Goal: Find specific page/section: Find specific page/section

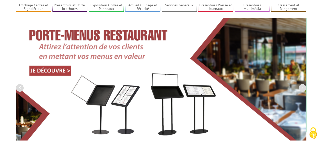
scroll to position [48, 0]
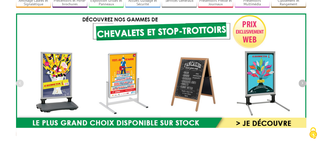
click at [302, 81] on icon "button" at bounding box center [303, 83] width 2 height 5
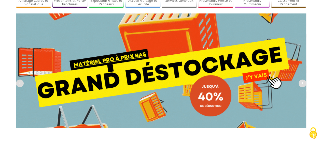
click at [199, 75] on img at bounding box center [161, 70] width 290 height 115
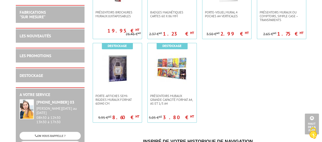
scroll to position [898, 0]
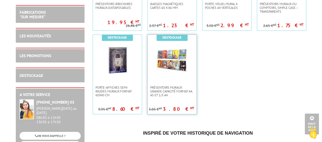
click at [177, 72] on img at bounding box center [172, 61] width 36 height 36
